Goal: Task Accomplishment & Management: Use online tool/utility

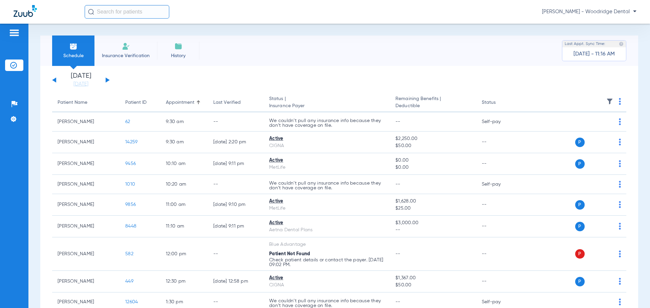
click at [55, 81] on button at bounding box center [54, 80] width 4 height 5
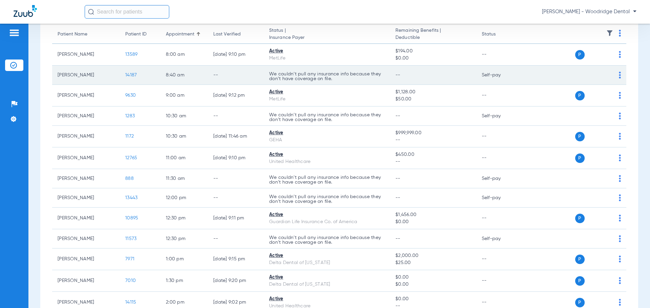
scroll to position [136, 0]
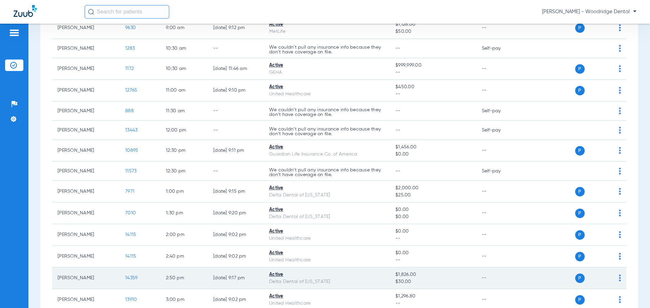
click at [129, 276] on span "14359" at bounding box center [131, 278] width 12 height 5
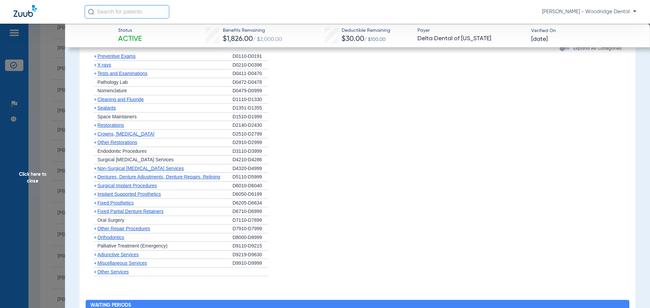
scroll to position [372, 0]
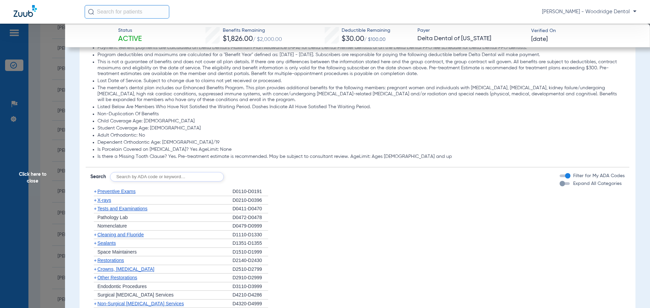
click at [172, 174] on input "text" at bounding box center [167, 176] width 114 height 9
type input "0120, 2394"
click at [248, 177] on button "Search" at bounding box center [249, 176] width 27 height 9
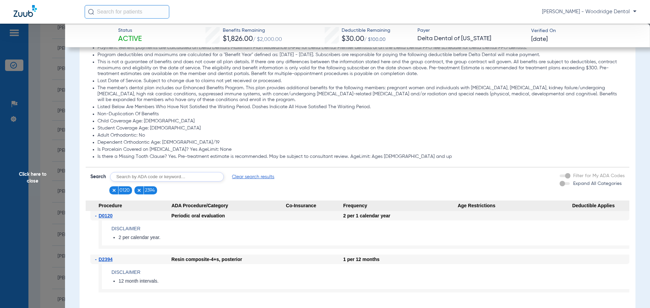
click at [182, 177] on input "text" at bounding box center [167, 176] width 114 height 9
type input "0220"
click button "Search" at bounding box center [249, 176] width 27 height 9
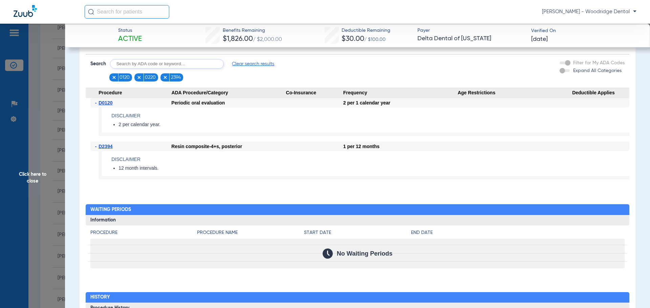
scroll to position [440, 0]
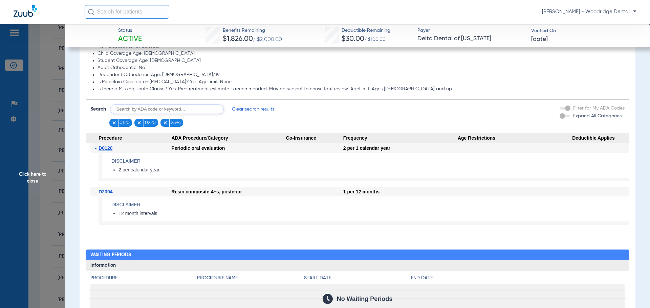
click at [182, 111] on input "text" at bounding box center [167, 109] width 114 height 9
type input "0140"
click button "Search" at bounding box center [249, 109] width 27 height 9
